Goal: Obtain resource: Download file/media

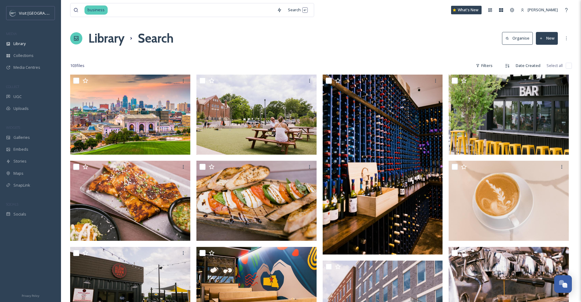
scroll to position [2127, 0]
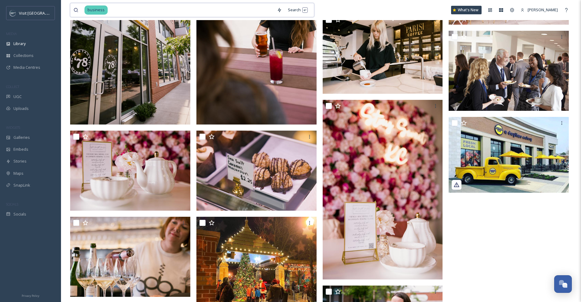
click at [148, 12] on input at bounding box center [191, 9] width 166 height 13
drag, startPoint x: 146, startPoint y: 11, endPoint x: 81, endPoint y: 13, distance: 64.7
click at [81, 13] on div "business" at bounding box center [173, 9] width 200 height 13
type input "b"
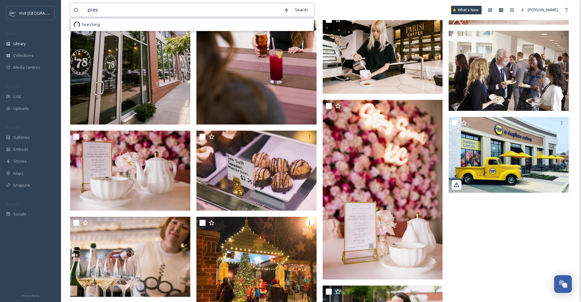
type input "press"
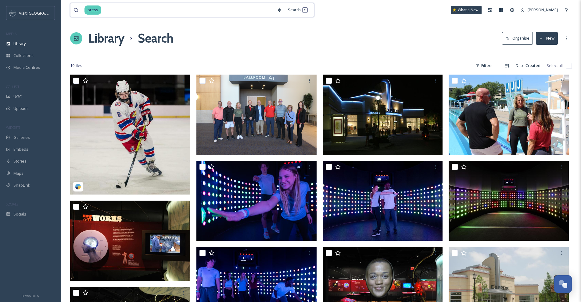
click at [160, 4] on input at bounding box center [188, 9] width 172 height 13
type input "p"
type input "media"
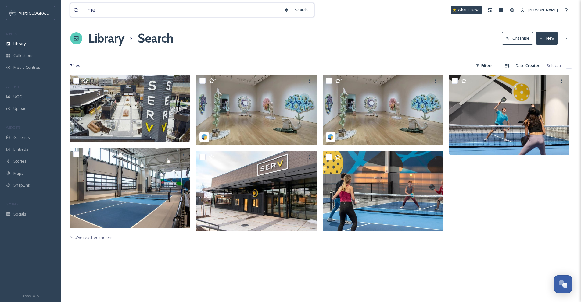
type input "m"
type input "research"
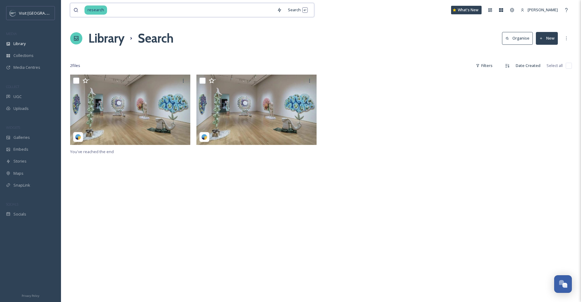
click at [109, 7] on input at bounding box center [191, 9] width 166 height 13
drag, startPoint x: 104, startPoint y: 10, endPoint x: 48, endPoint y: 11, distance: 55.8
click at [48, 11] on div "Visit [GEOGRAPHIC_DATA] MEDIA Library Collections Media Centres COLLECT UGC Upl…" at bounding box center [290, 188] width 581 height 377
type input "r"
type input "data"
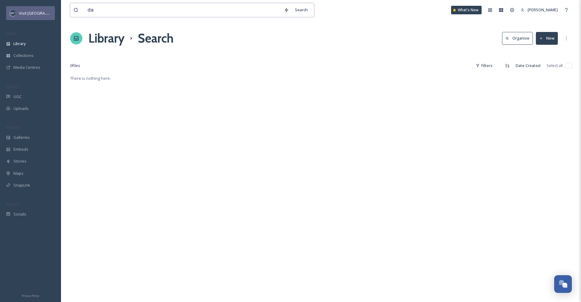
type input "d"
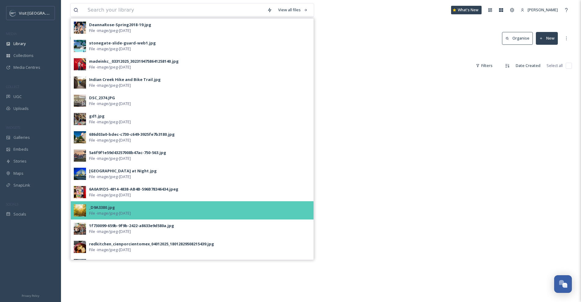
click at [131, 214] on span "File - image/jpeg - [DATE]" at bounding box center [110, 214] width 42 height 6
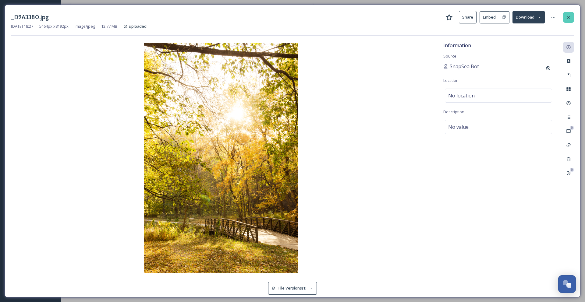
click at [567, 19] on icon at bounding box center [569, 17] width 5 height 5
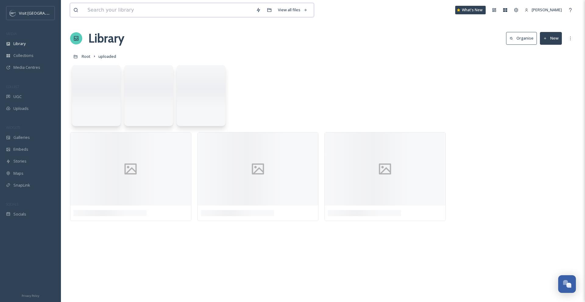
click at [138, 13] on input at bounding box center [168, 9] width 169 height 13
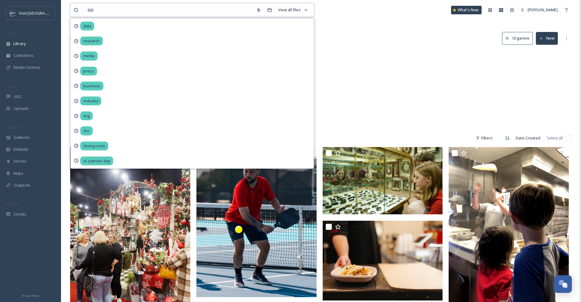
type input "ook"
click at [142, 10] on input "ook" at bounding box center [176, 9] width 185 height 13
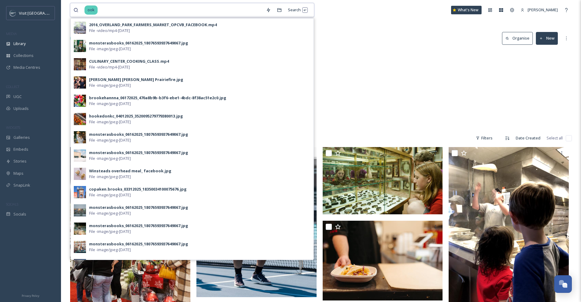
click at [117, 13] on input at bounding box center [180, 9] width 165 height 13
type input "o"
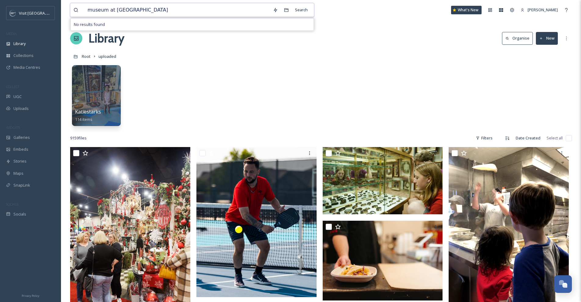
type input "museum at prairiefire"
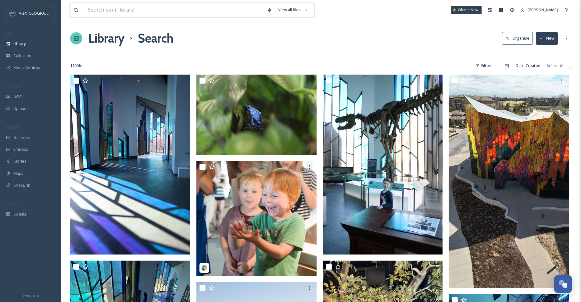
click at [165, 13] on input at bounding box center [174, 9] width 180 height 13
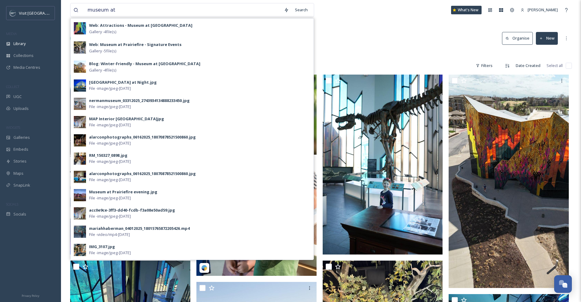
click at [447, 37] on div "Library Search Organise New" at bounding box center [321, 38] width 502 height 18
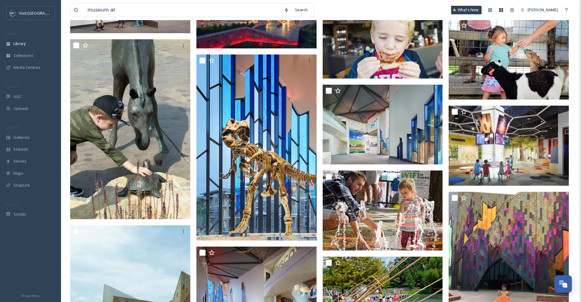
scroll to position [650, 0]
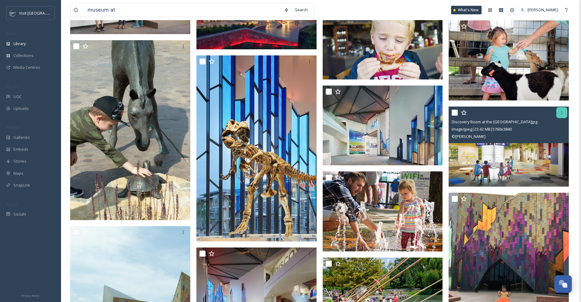
click at [560, 115] on div at bounding box center [561, 112] width 11 height 11
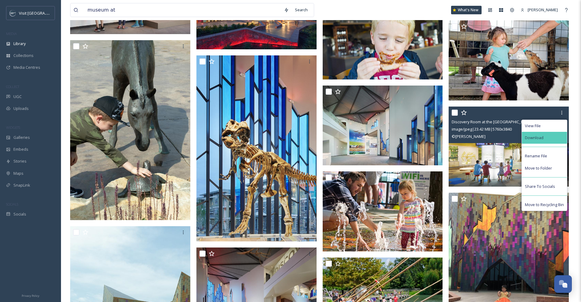
click at [550, 140] on div "Download" at bounding box center [544, 138] width 45 height 12
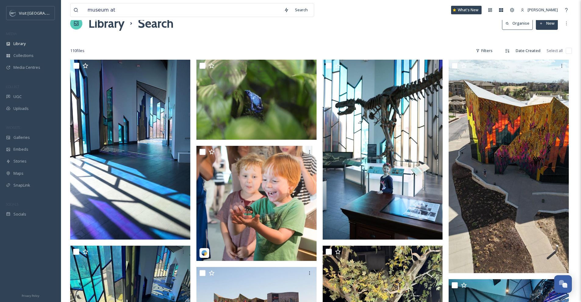
scroll to position [0, 0]
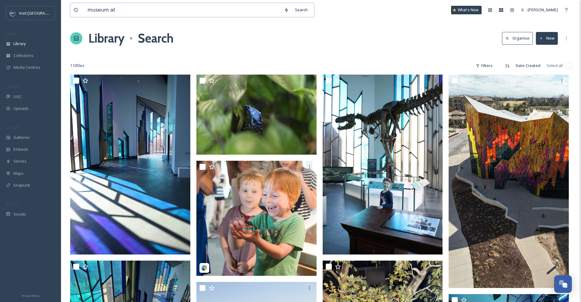
click at [166, 10] on input "museum at" at bounding box center [182, 9] width 196 height 13
drag, startPoint x: 151, startPoint y: 11, endPoint x: 93, endPoint y: 7, distance: 58.0
click at [93, 7] on input "museum at" at bounding box center [182, 9] width 196 height 13
type input "m"
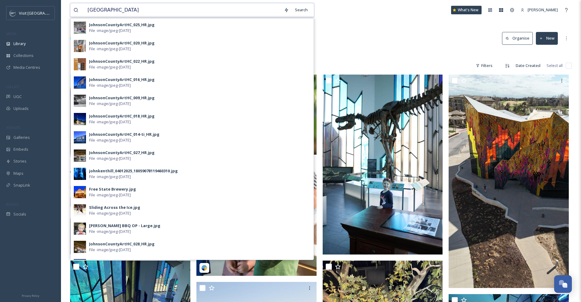
type input "[GEOGRAPHIC_DATA]"
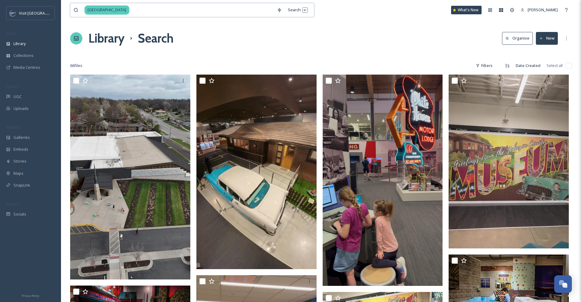
drag, startPoint x: 152, startPoint y: 15, endPoint x: 149, endPoint y: 12, distance: 3.9
click at [152, 15] on input at bounding box center [202, 9] width 144 height 13
drag, startPoint x: 141, startPoint y: 11, endPoint x: 107, endPoint y: 11, distance: 34.1
click at [107, 11] on div "[GEOGRAPHIC_DATA]" at bounding box center [178, 9] width 189 height 13
type input "j"
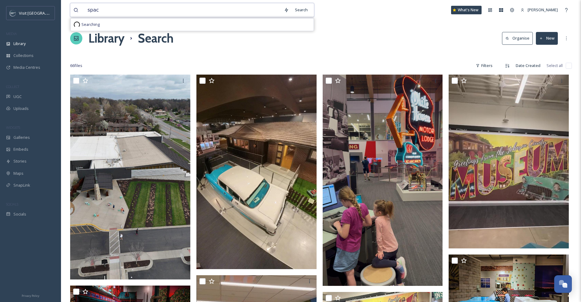
type input "space"
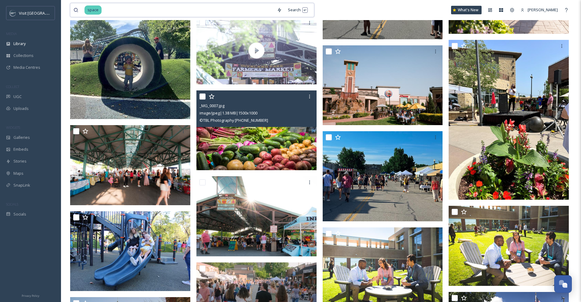
scroll to position [809, 0]
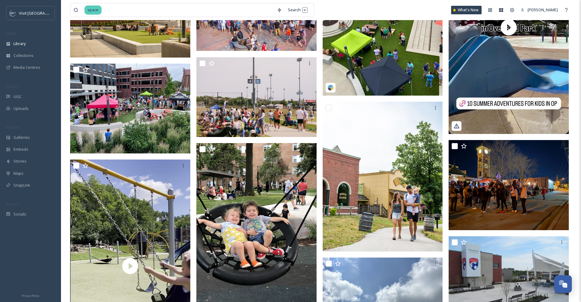
click at [135, 2] on div "space Search What's New [PERSON_NAME]" at bounding box center [321, 10] width 502 height 20
drag, startPoint x: 128, startPoint y: 6, endPoint x: 73, endPoint y: 6, distance: 55.5
click at [73, 6] on div "space Search" at bounding box center [192, 10] width 244 height 14
type input "s"
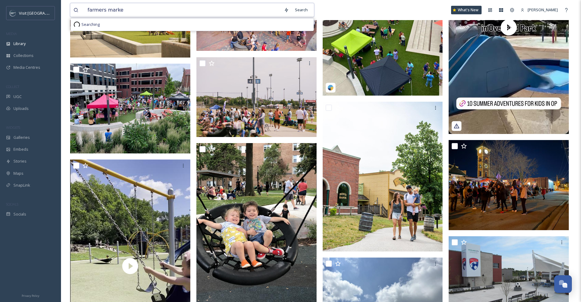
type input "farmers market"
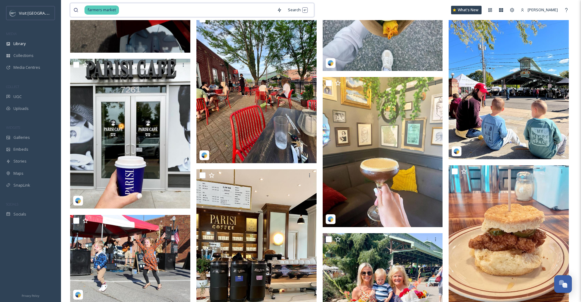
scroll to position [3490, 0]
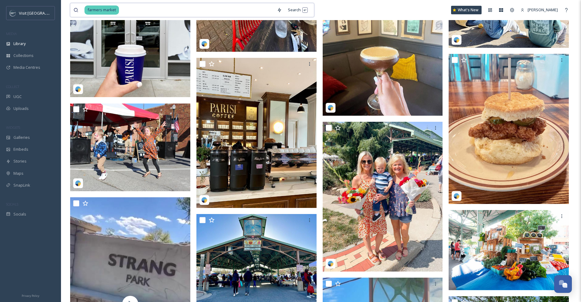
click at [132, 13] on input at bounding box center [197, 9] width 154 height 13
drag, startPoint x: 130, startPoint y: 12, endPoint x: 82, endPoint y: 6, distance: 47.8
click at [82, 6] on div "farmers market" at bounding box center [173, 9] width 200 height 13
type input "f"
type input "farmers"
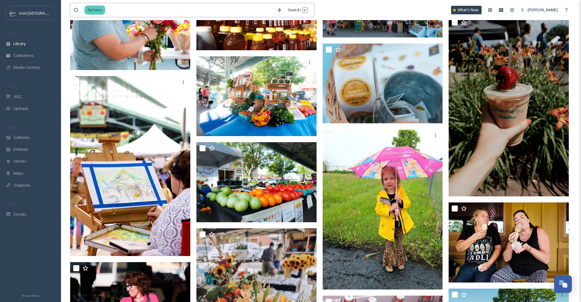
scroll to position [1352, 0]
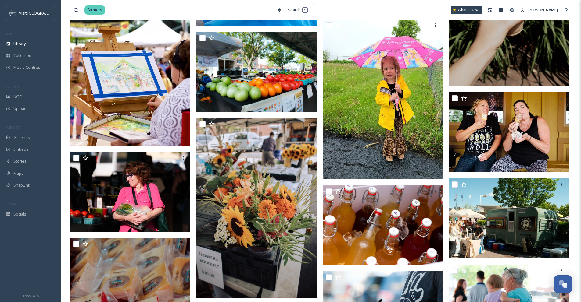
click at [164, 65] on img at bounding box center [130, 56] width 120 height 180
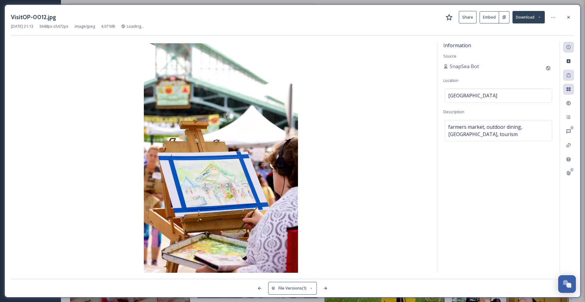
click at [524, 16] on button "Download" at bounding box center [529, 17] width 32 height 13
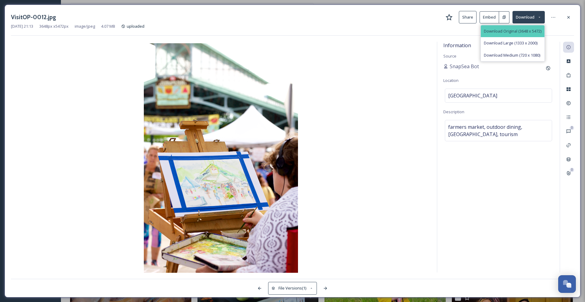
click at [523, 32] on span "Download Original (3648 x 5472)" at bounding box center [513, 31] width 58 height 6
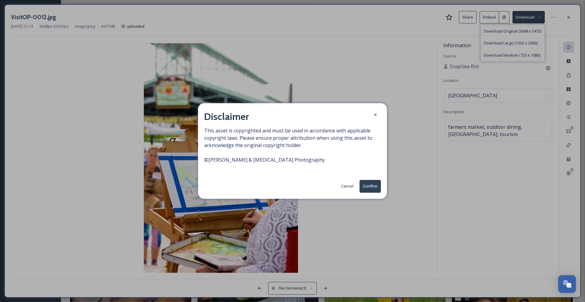
click at [374, 185] on button "Confirm" at bounding box center [370, 186] width 21 height 13
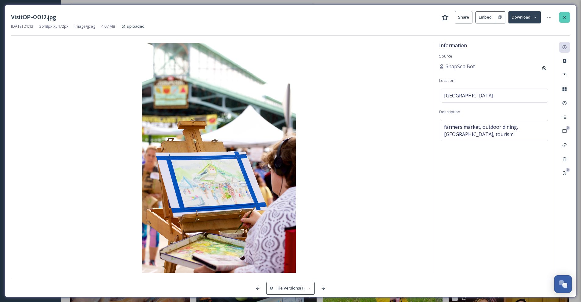
click at [565, 19] on icon at bounding box center [564, 17] width 5 height 5
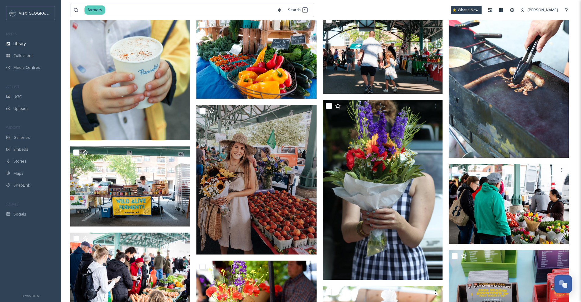
scroll to position [2788, 0]
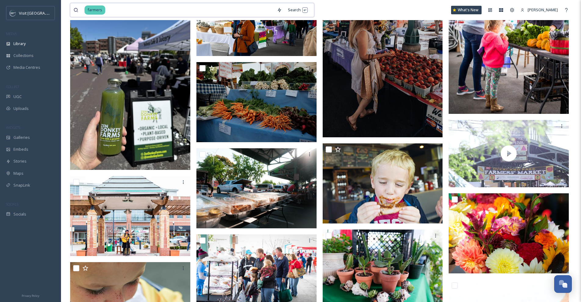
click at [142, 16] on input at bounding box center [190, 9] width 168 height 13
drag, startPoint x: 136, startPoint y: 14, endPoint x: 59, endPoint y: 10, distance: 76.9
type input "f"
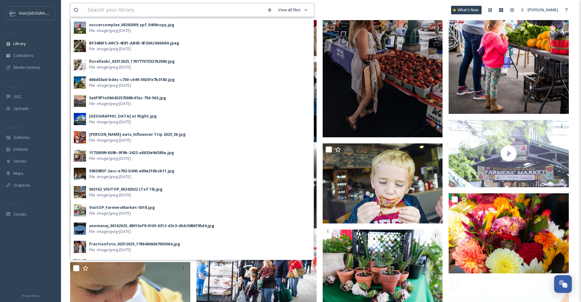
click at [120, 7] on input at bounding box center [174, 9] width 180 height 13
click at [19, 45] on span "Library" at bounding box center [19, 44] width 12 height 6
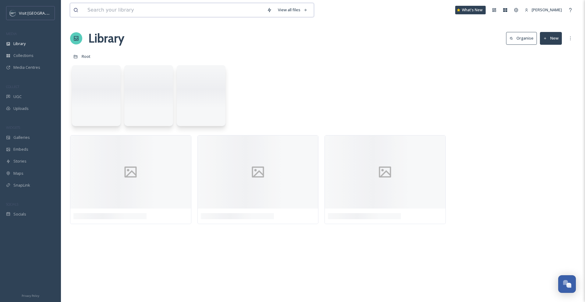
click at [102, 10] on input at bounding box center [174, 9] width 180 height 13
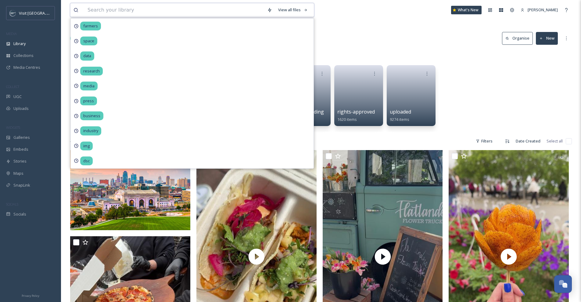
type input "a"
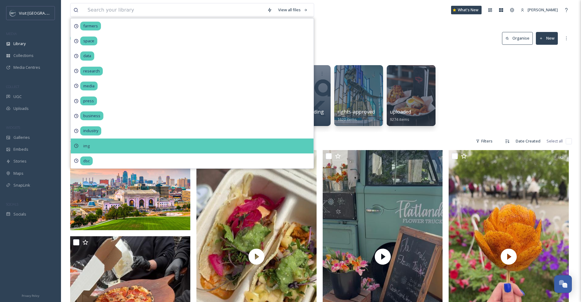
click at [91, 144] on span "img" at bounding box center [86, 146] width 13 height 9
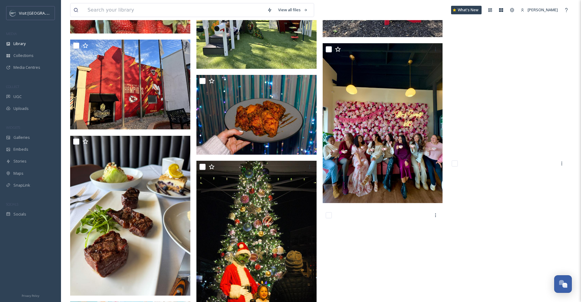
scroll to position [3974, 0]
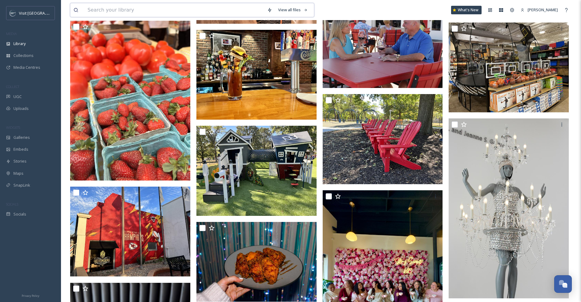
click at [233, 9] on input at bounding box center [174, 9] width 180 height 13
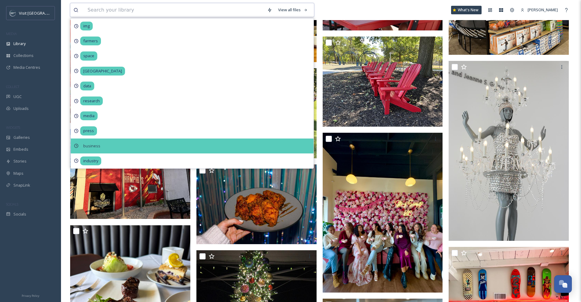
scroll to position [4045, 0]
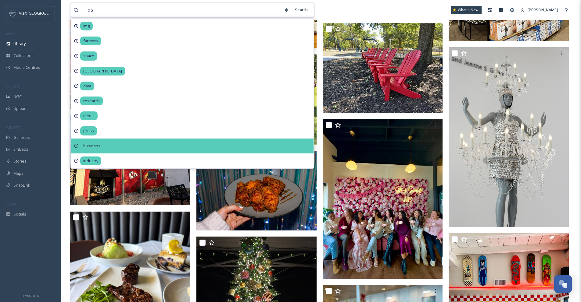
type input "dsc"
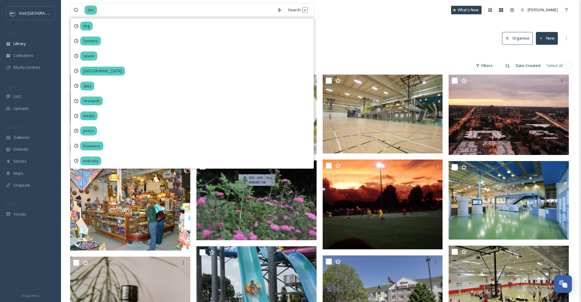
click at [344, 42] on div "Library Search Organise New" at bounding box center [321, 38] width 502 height 18
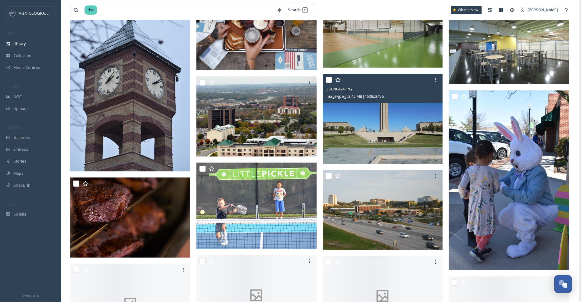
scroll to position [1134, 0]
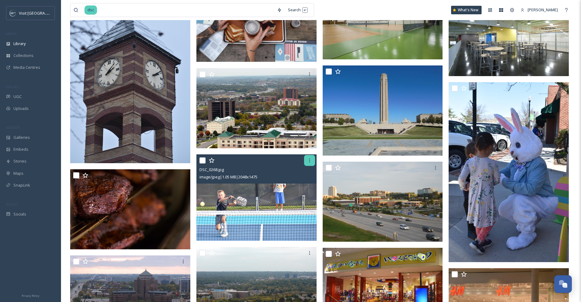
click at [308, 163] on icon at bounding box center [309, 160] width 5 height 5
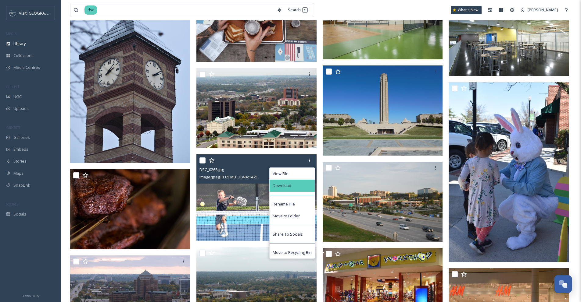
click at [306, 183] on div "Download" at bounding box center [292, 186] width 45 height 12
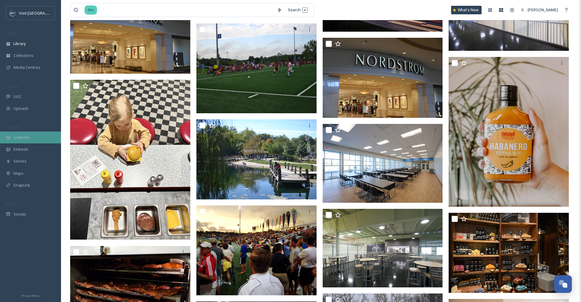
scroll to position [3546, 0]
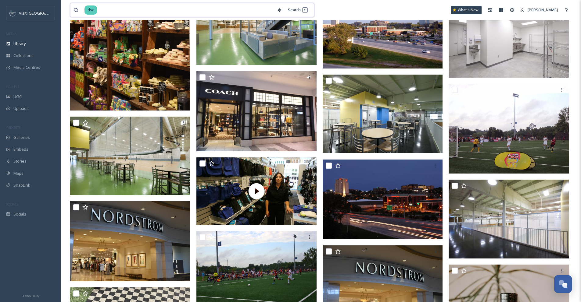
drag, startPoint x: 171, startPoint y: 10, endPoint x: 167, endPoint y: 9, distance: 3.6
click at [170, 10] on input at bounding box center [186, 9] width 176 height 13
drag, startPoint x: 148, startPoint y: 8, endPoint x: 66, endPoint y: 10, distance: 82.3
type input "d"
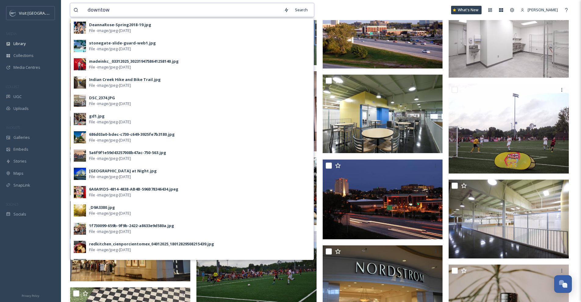
type input "downtown"
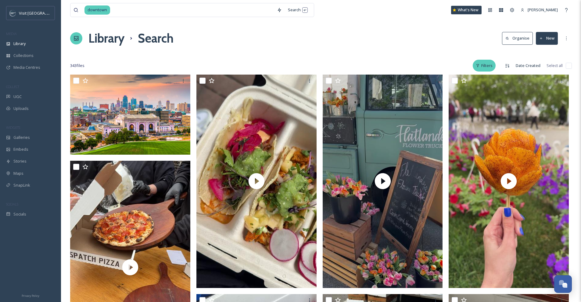
click at [488, 66] on div "Filters" at bounding box center [484, 66] width 23 height 12
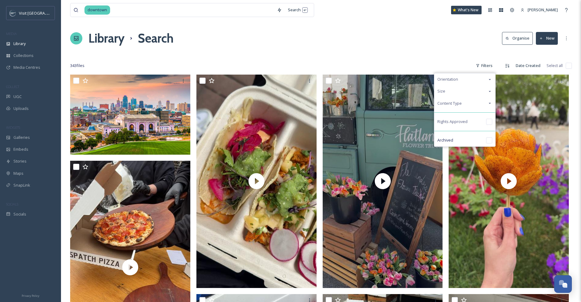
click at [486, 106] on div "Content Type" at bounding box center [464, 104] width 61 height 12
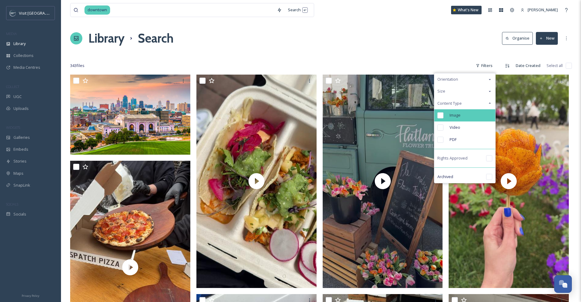
click at [463, 119] on div "Image" at bounding box center [464, 115] width 61 height 12
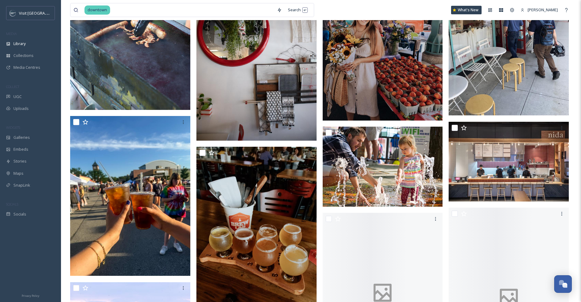
scroll to position [2881, 0]
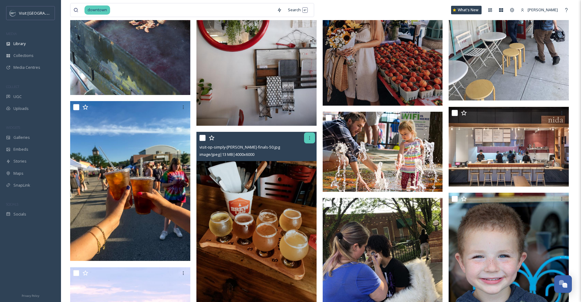
click at [306, 140] on div at bounding box center [309, 138] width 11 height 11
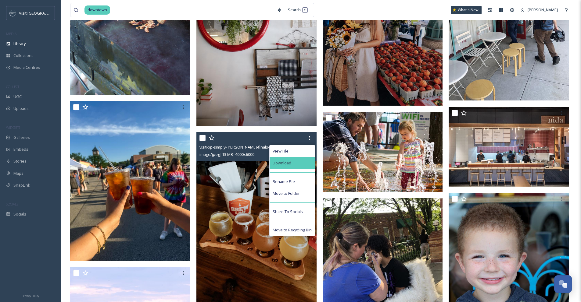
click at [308, 161] on div "Download" at bounding box center [292, 163] width 45 height 12
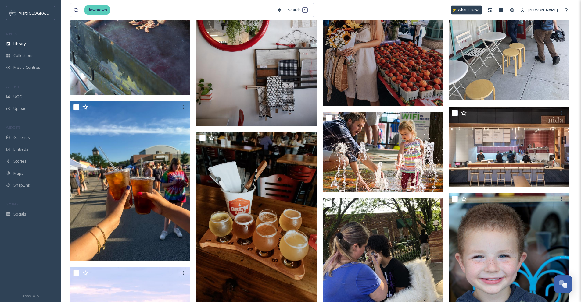
click at [462, 12] on div "What's New" at bounding box center [466, 10] width 31 height 9
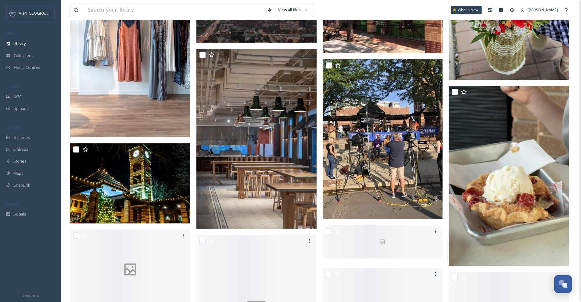
scroll to position [4891, 0]
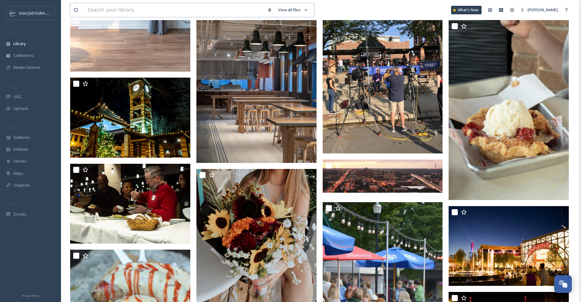
click at [145, 9] on input at bounding box center [174, 9] width 180 height 13
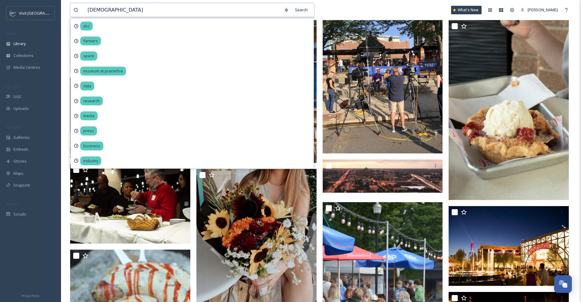
type input "paper"
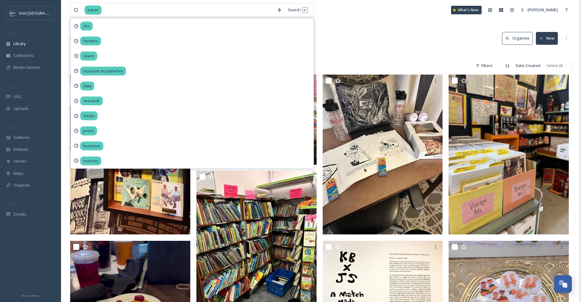
click at [405, 38] on div "Library Search Organise New" at bounding box center [321, 38] width 502 height 18
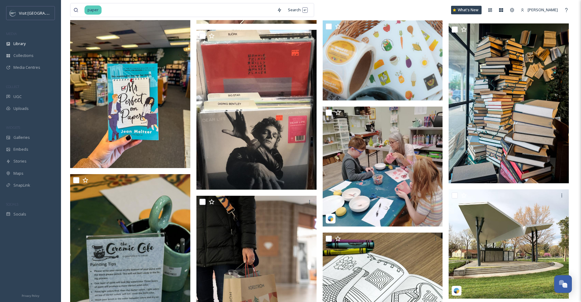
scroll to position [1536, 0]
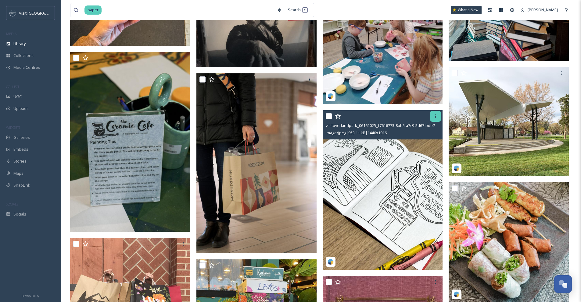
click at [437, 116] on icon at bounding box center [435, 116] width 5 height 5
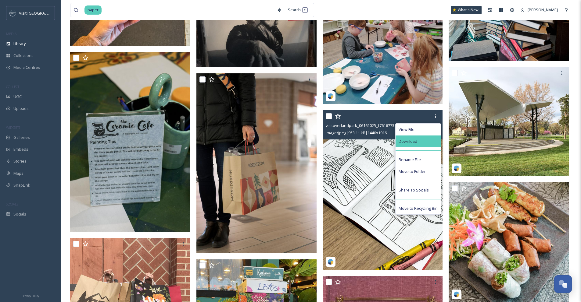
click at [420, 140] on div "Download" at bounding box center [417, 142] width 45 height 12
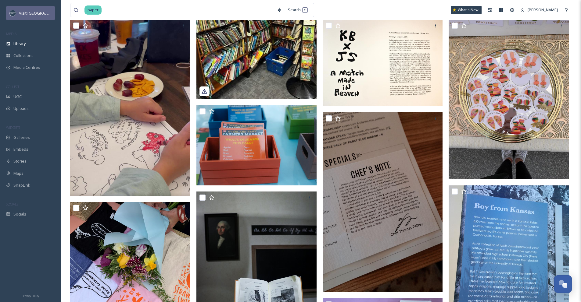
scroll to position [0, 0]
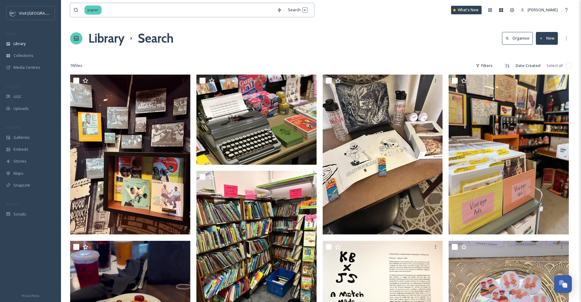
drag, startPoint x: 208, startPoint y: 9, endPoint x: 102, endPoint y: 6, distance: 105.5
click at [102, 6] on input at bounding box center [188, 9] width 172 height 13
type input "p"
type input "coloring book"
